Goal: Entertainment & Leisure: Consume media (video, audio)

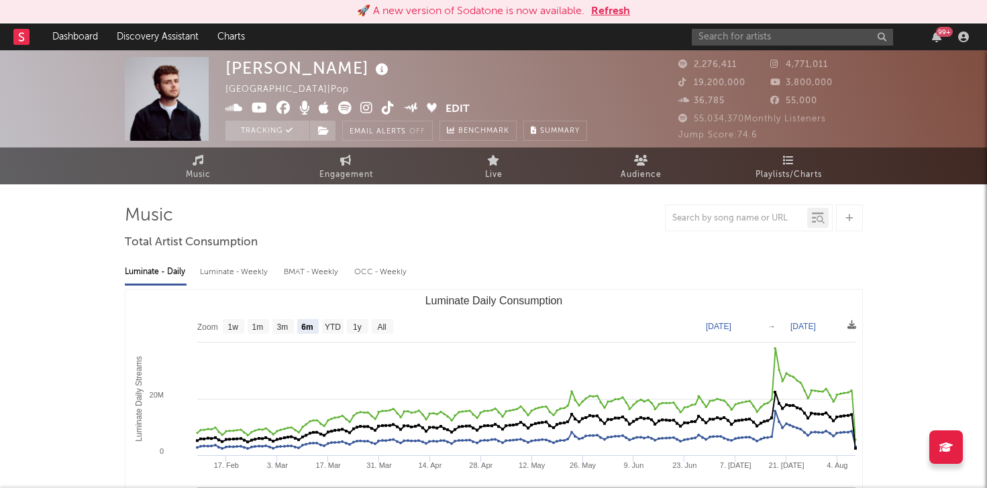
select select "6m"
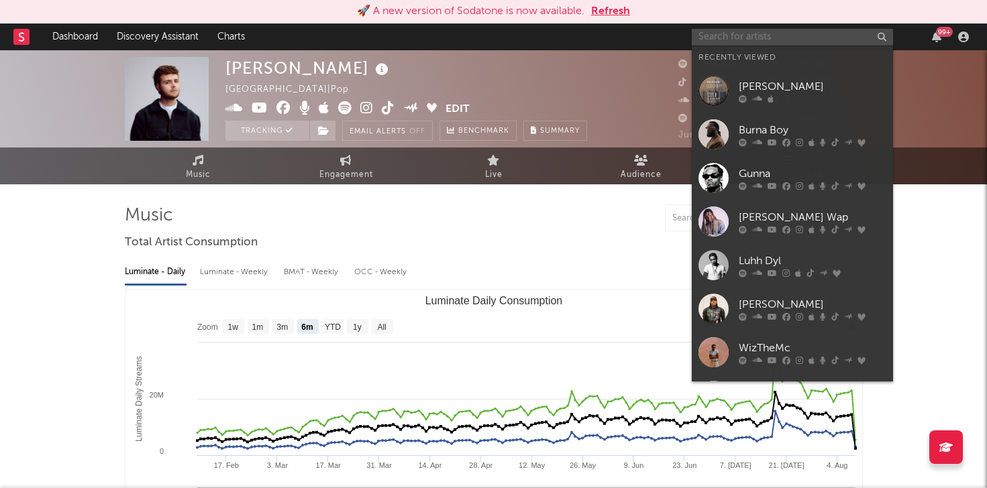
click at [741, 42] on input "text" at bounding box center [792, 37] width 201 height 17
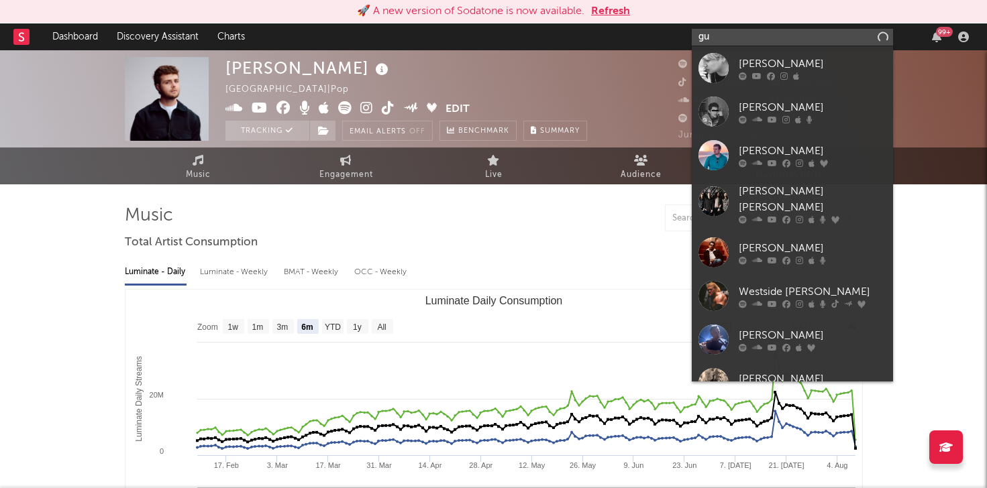
type input "g"
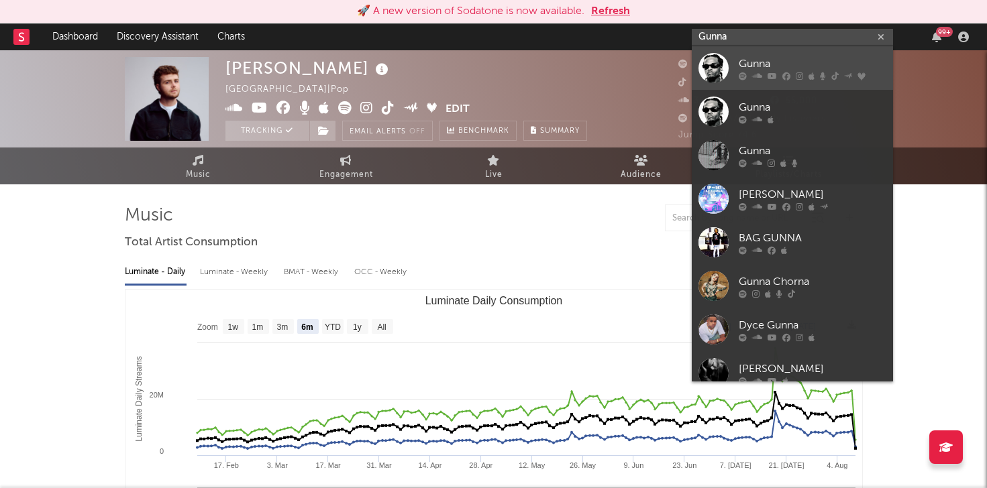
type input "Gunna"
click at [802, 62] on div "Gunna" at bounding box center [813, 64] width 148 height 16
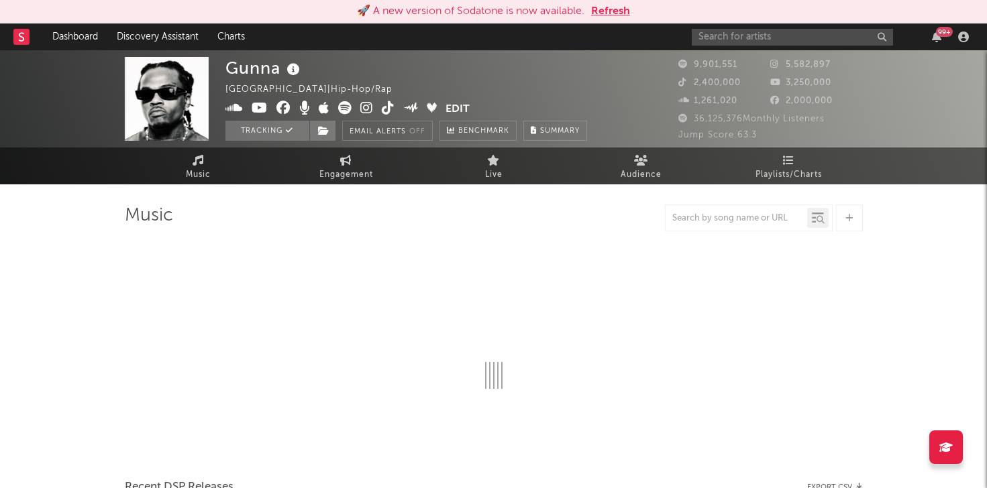
select select "6m"
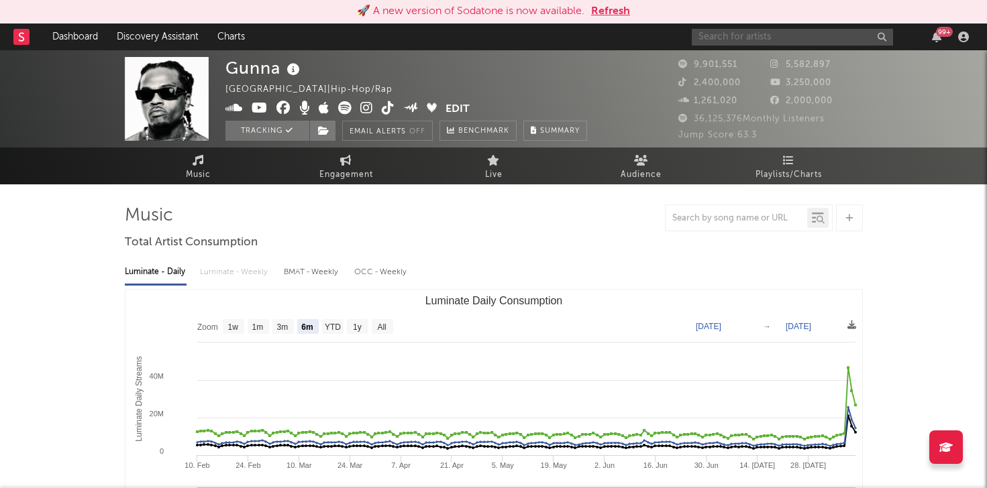
click at [741, 31] on input "text" at bounding box center [792, 37] width 201 height 17
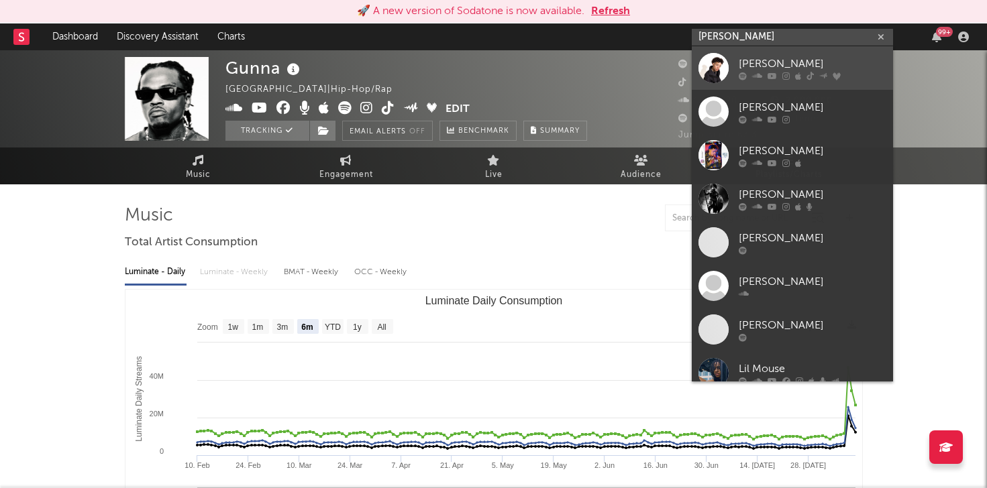
type input "[PERSON_NAME]"
click at [755, 63] on div "[PERSON_NAME]" at bounding box center [813, 64] width 148 height 16
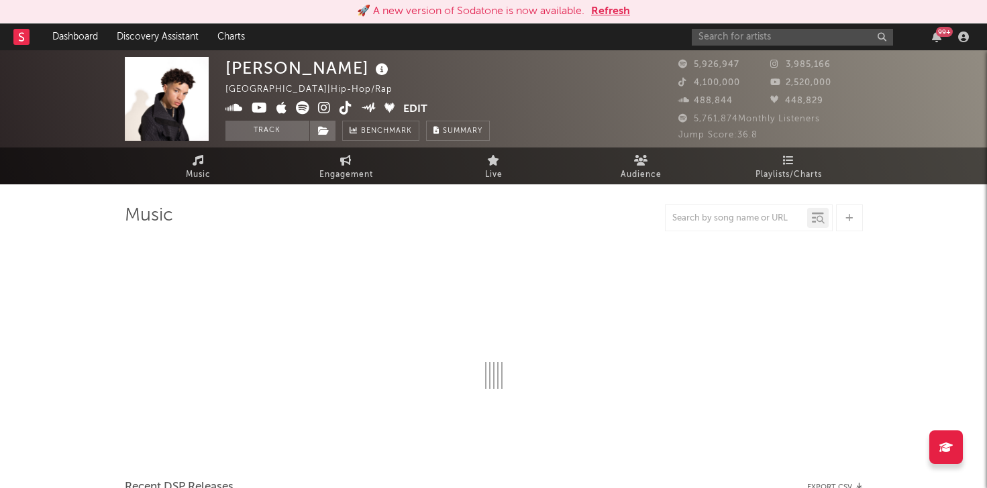
select select "6m"
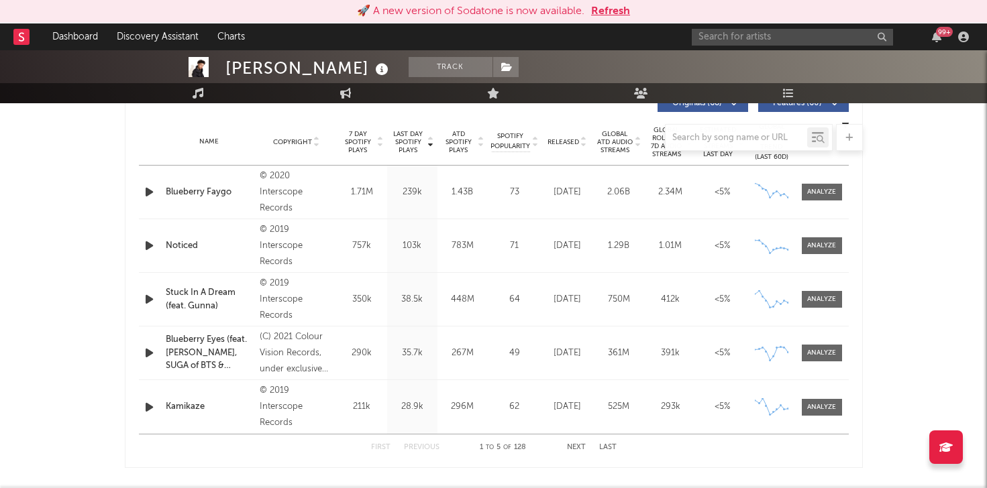
scroll to position [531, 0]
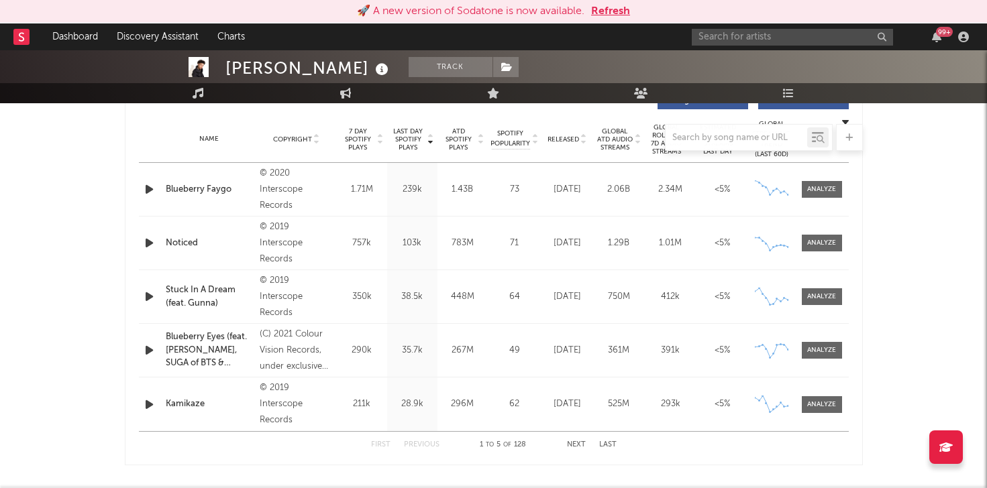
click at [150, 188] on icon "button" at bounding box center [149, 189] width 14 height 17
click at [148, 192] on icon "button" at bounding box center [148, 189] width 13 height 17
click at [150, 346] on icon "button" at bounding box center [149, 350] width 14 height 17
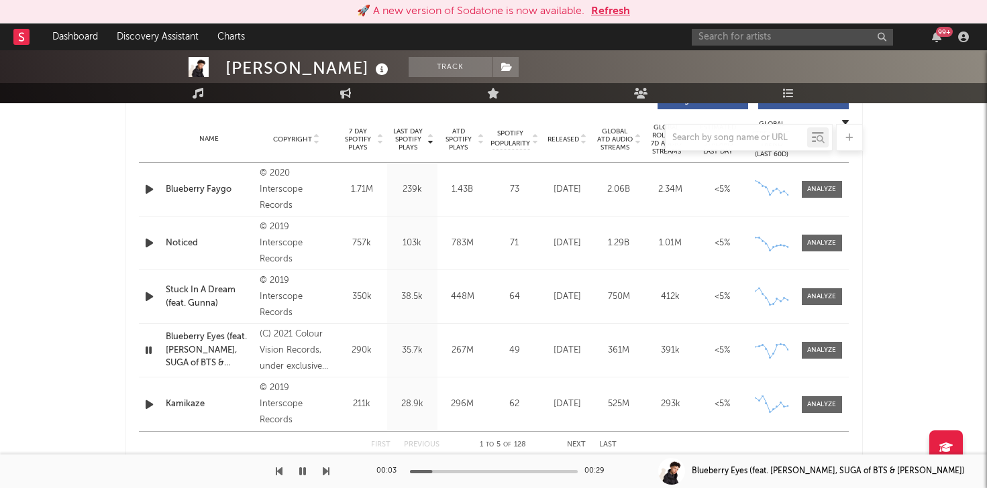
click at [149, 347] on icon "button" at bounding box center [148, 350] width 13 height 17
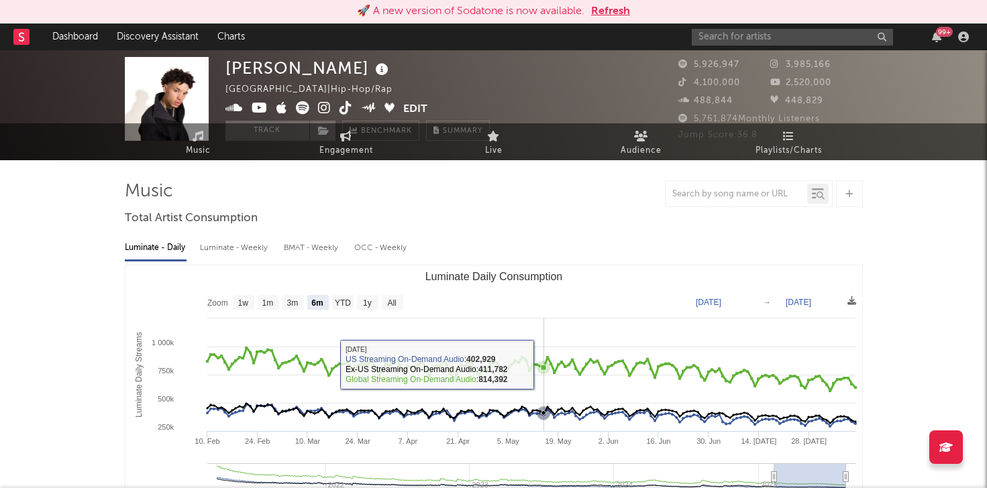
scroll to position [0, 0]
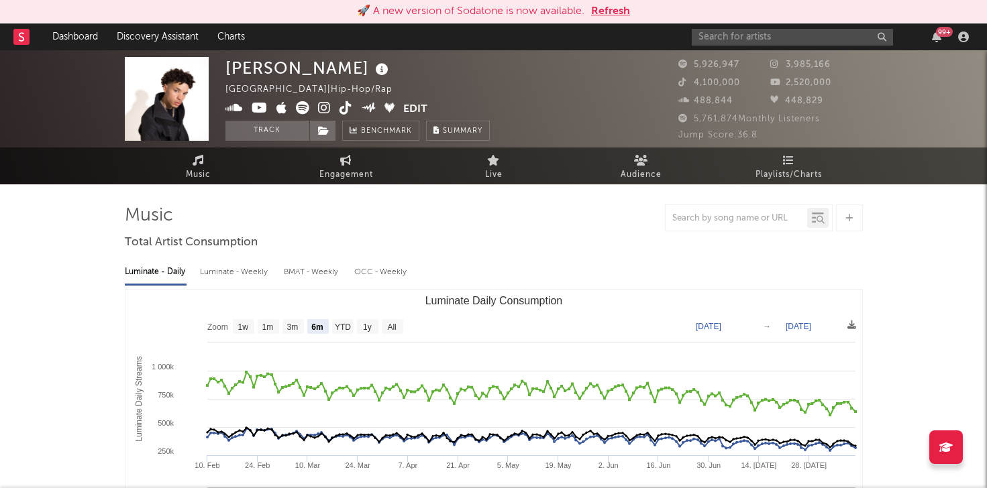
click at [609, 15] on button "Refresh" at bounding box center [610, 11] width 39 height 16
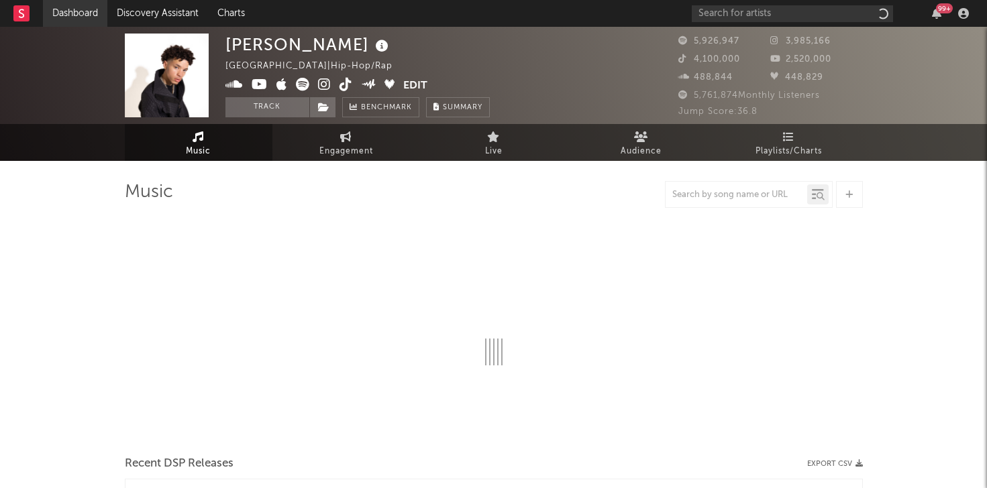
click at [70, 15] on link "Dashboard" at bounding box center [75, 13] width 64 height 27
